Goal: Find specific page/section: Find specific page/section

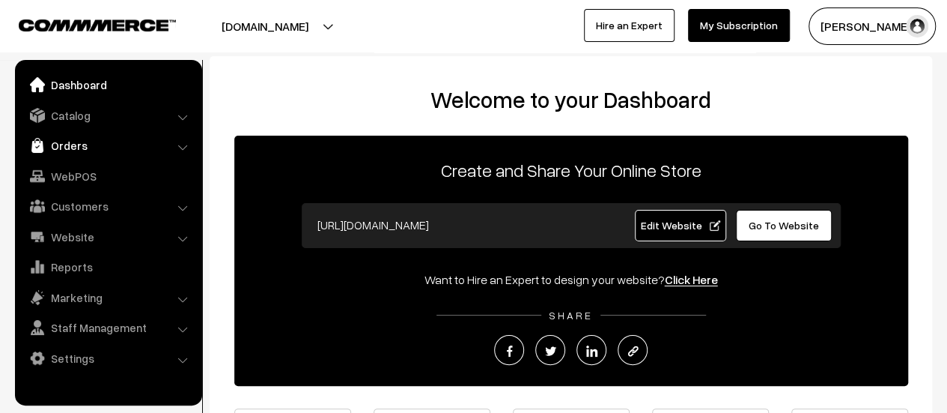
click at [41, 142] on img at bounding box center [37, 145] width 15 height 15
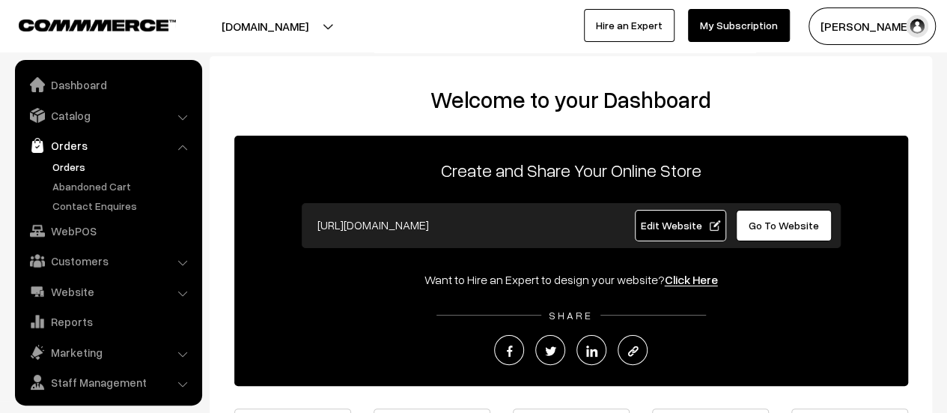
click at [57, 163] on link "Orders" at bounding box center [123, 167] width 148 height 16
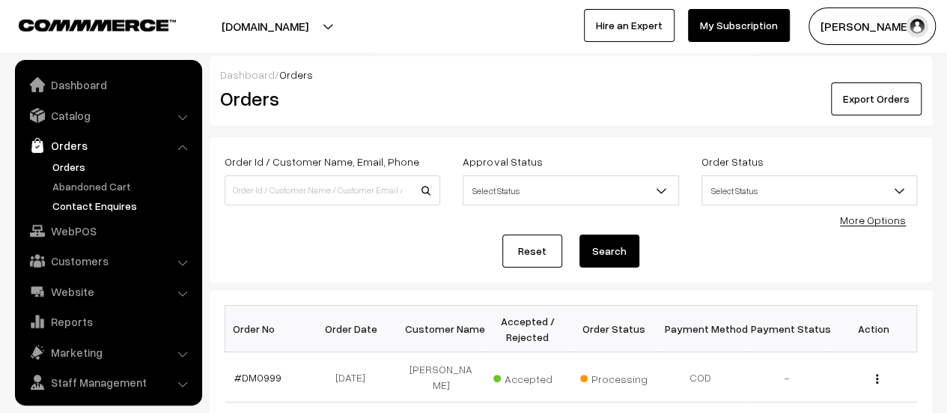
scroll to position [34, 0]
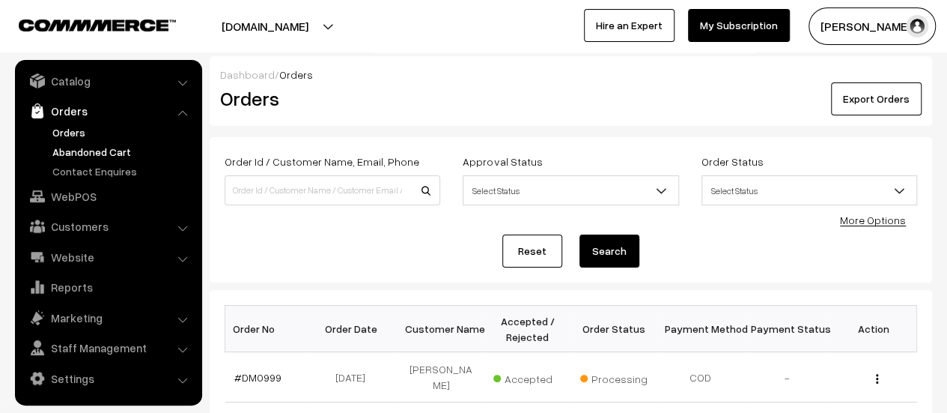
click at [103, 151] on link "Abandoned Cart" at bounding box center [123, 152] width 148 height 16
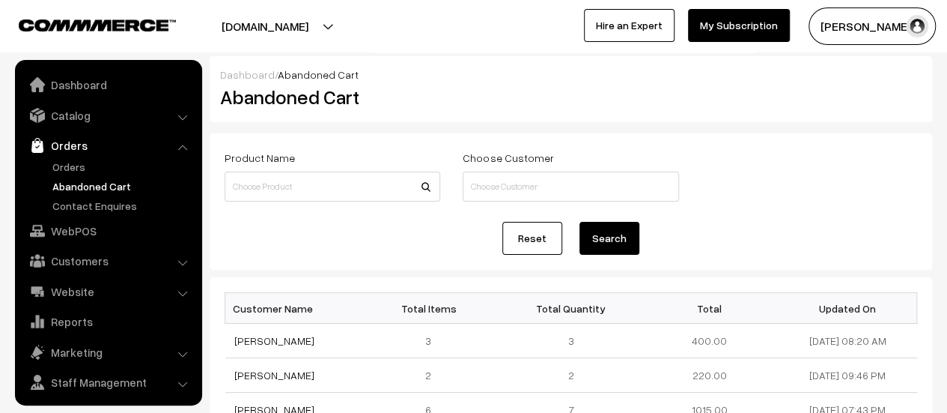
scroll to position [34, 0]
